Goal: Task Accomplishment & Management: Use online tool/utility

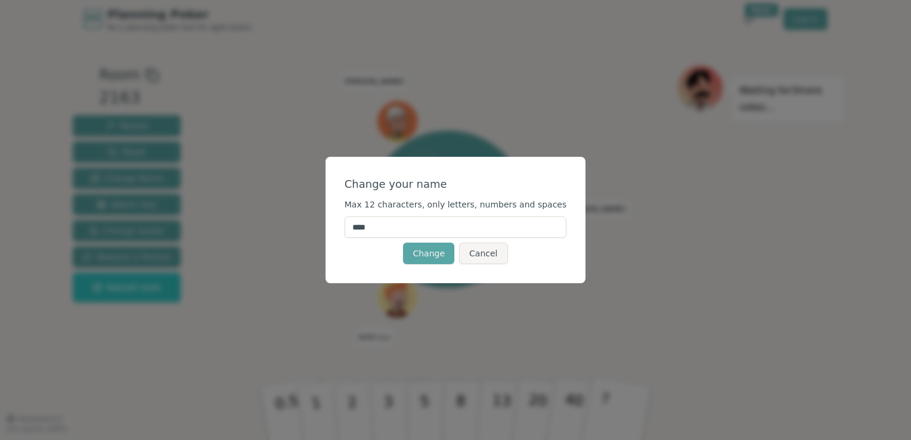
click at [402, 233] on input "****" at bounding box center [456, 227] width 222 height 21
type input "*"
type input "****"
click button "Change" at bounding box center [428, 253] width 51 height 21
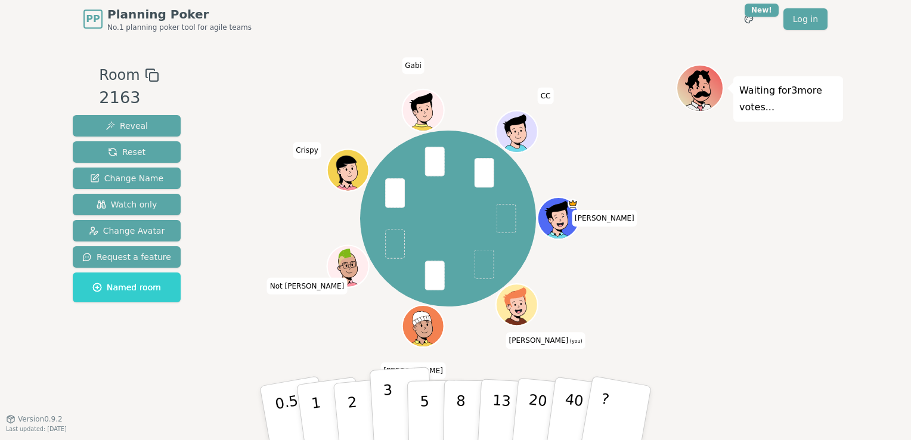
click at [384, 415] on p "3" at bounding box center [389, 414] width 13 height 65
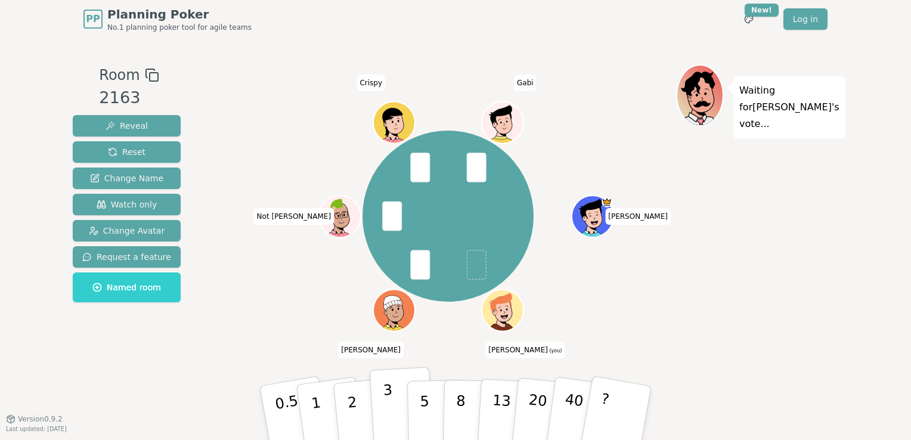
click at [398, 401] on button "3" at bounding box center [402, 413] width 65 height 93
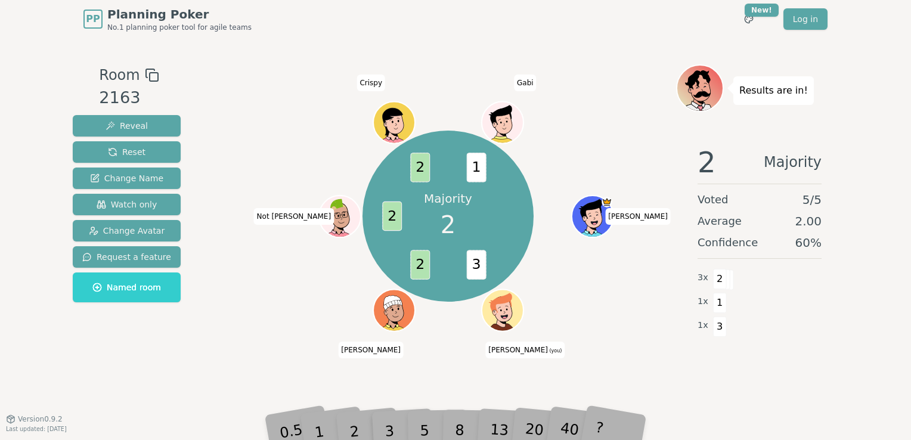
click at [352, 421] on div "2" at bounding box center [366, 413] width 39 height 45
click at [354, 426] on div "2" at bounding box center [366, 413] width 39 height 45
click at [355, 431] on div "2" at bounding box center [366, 413] width 39 height 45
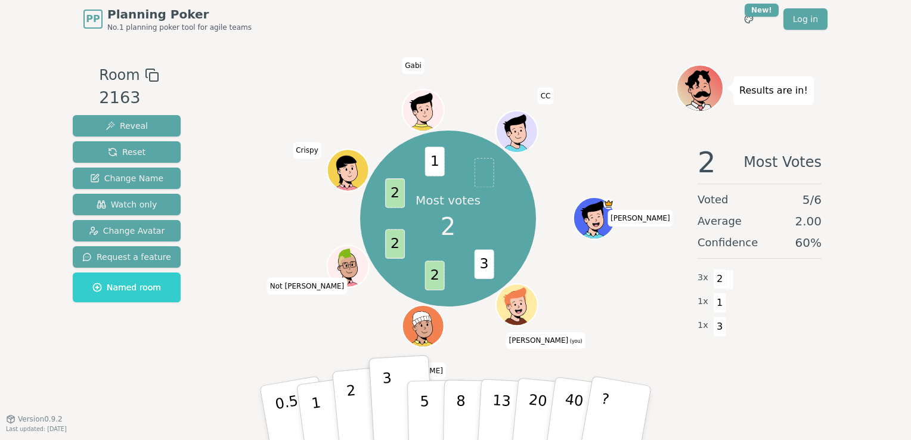
click at [361, 400] on button "2" at bounding box center [366, 413] width 68 height 95
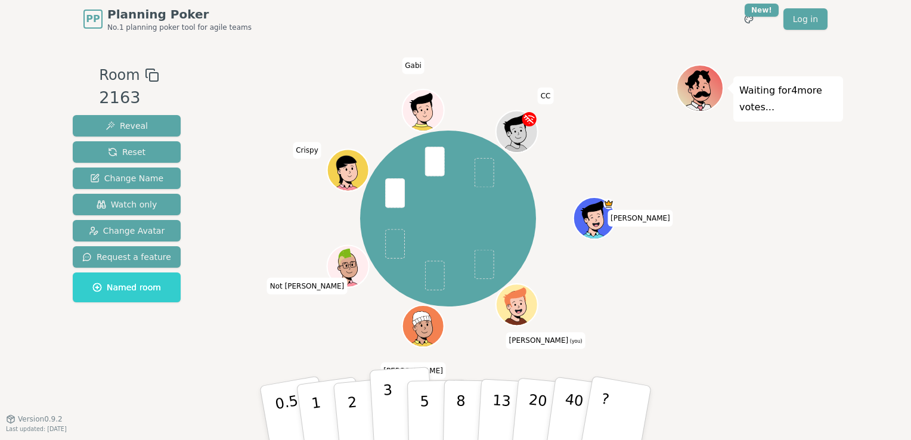
click at [389, 395] on p "3" at bounding box center [389, 414] width 13 height 65
